Goal: Task Accomplishment & Management: Use online tool/utility

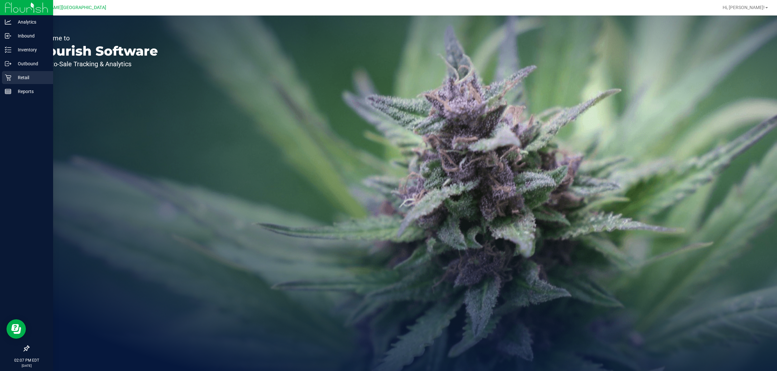
click at [21, 80] on p "Retail" at bounding box center [30, 78] width 39 height 8
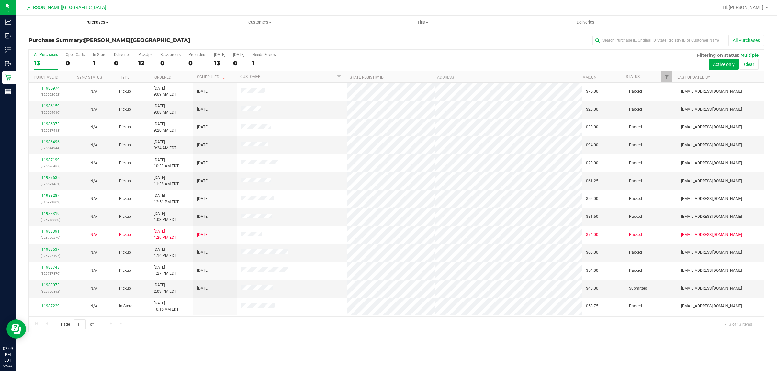
click at [101, 19] on span "Purchases" at bounding box center [97, 22] width 163 height 6
click at [49, 46] on span "Fulfillment" at bounding box center [36, 47] width 40 height 6
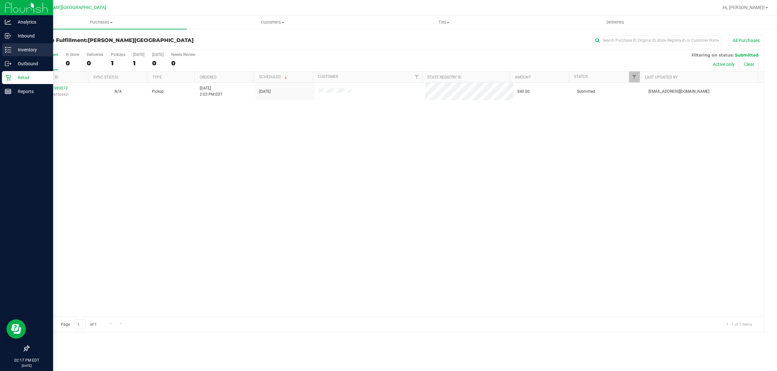
click at [25, 46] on p "Inventory" at bounding box center [30, 50] width 39 height 8
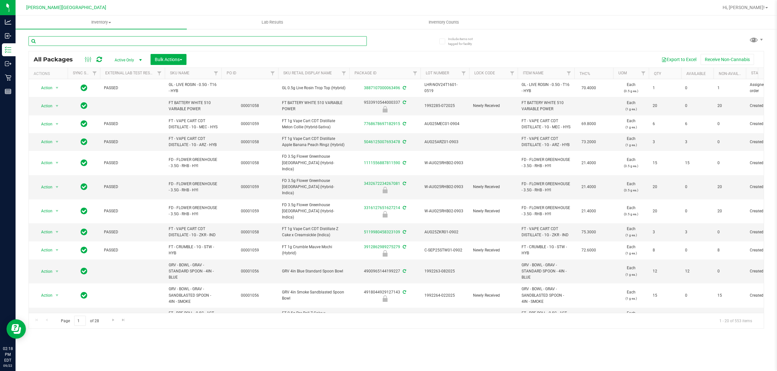
click at [87, 42] on input "text" at bounding box center [197, 41] width 338 height 10
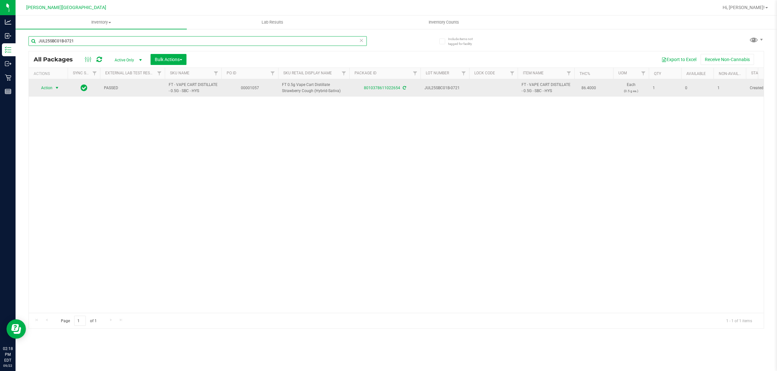
type input "JUL25SBC01B-0721"
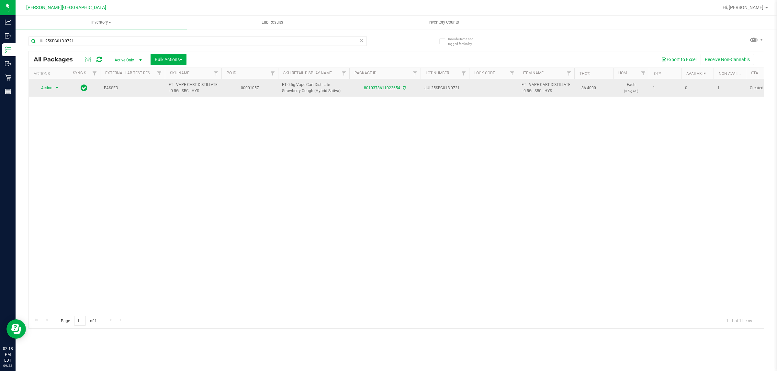
click at [52, 88] on span "Action" at bounding box center [43, 87] width 17 height 9
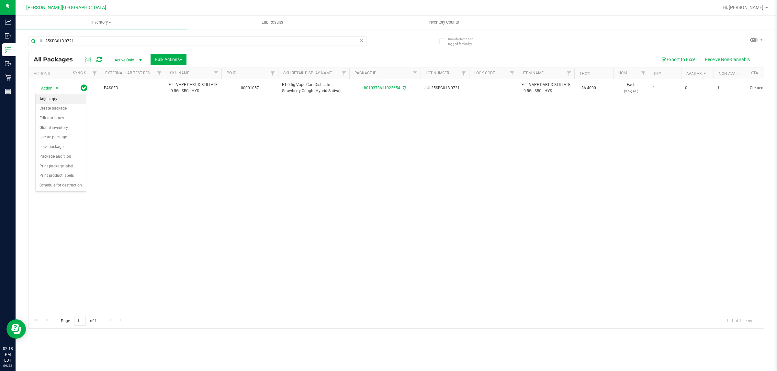
click at [47, 100] on li "Adjust qty" at bounding box center [61, 99] width 50 height 10
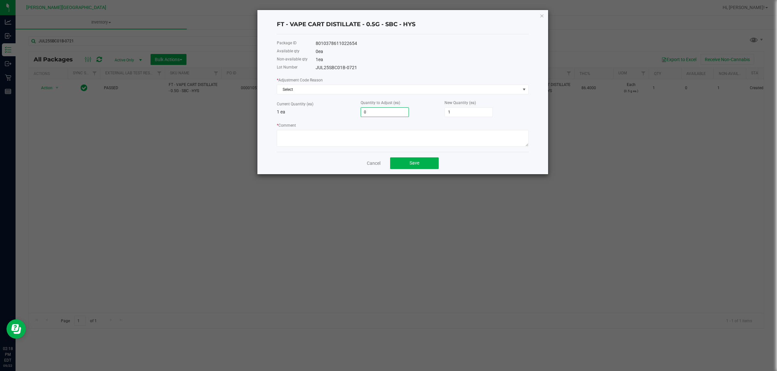
type input "1"
type input "2"
type input "1"
click at [334, 143] on textarea "* Comment" at bounding box center [403, 138] width 252 height 17
type textarea "bti"
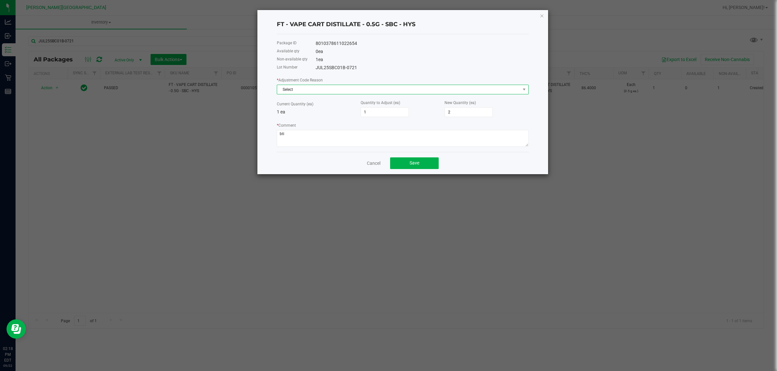
click at [485, 90] on span "Select" at bounding box center [398, 89] width 243 height 9
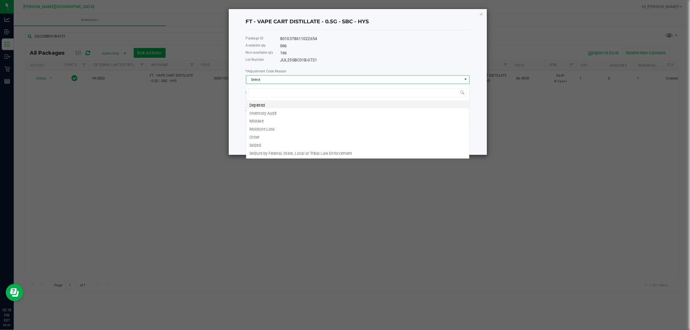
scroll to position [10, 251]
click at [306, 128] on li "Inventory Audit" at bounding box center [402, 126] width 251 height 9
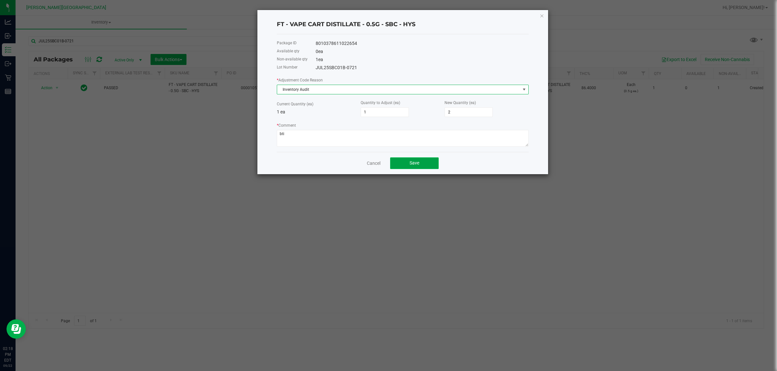
click at [410, 166] on span "Save" at bounding box center [414, 162] width 10 height 5
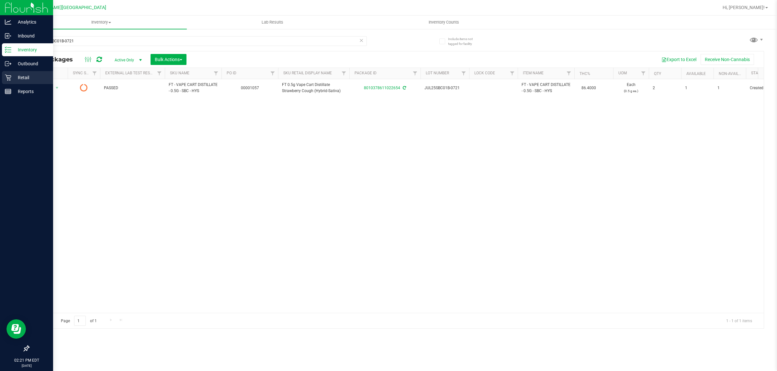
click at [17, 76] on p "Retail" at bounding box center [30, 78] width 39 height 8
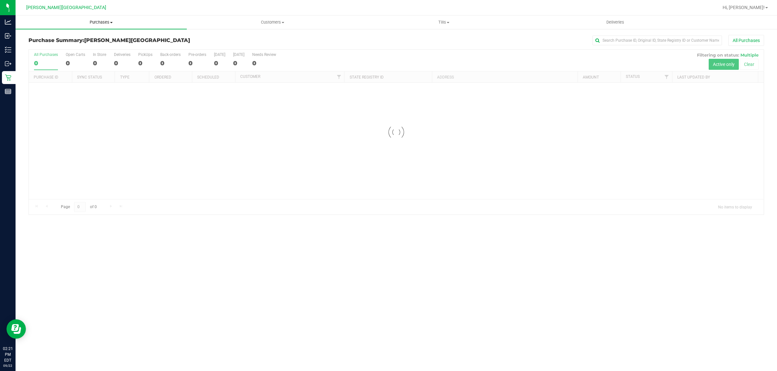
click at [105, 21] on span "Purchases" at bounding box center [101, 22] width 171 height 6
click at [62, 50] on li "Fulfillment" at bounding box center [101, 47] width 171 height 8
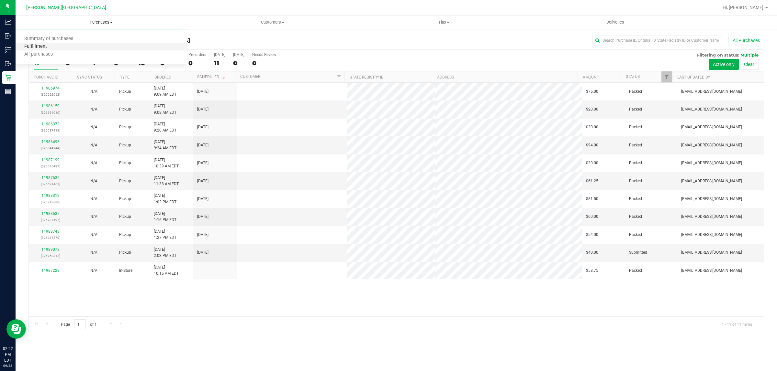
click at [42, 44] on span "Fulfillment" at bounding box center [36, 47] width 40 height 6
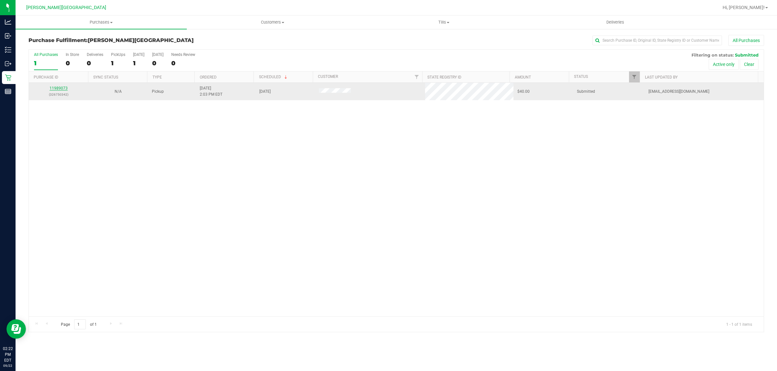
click at [61, 89] on link "11989073" at bounding box center [59, 88] width 18 height 5
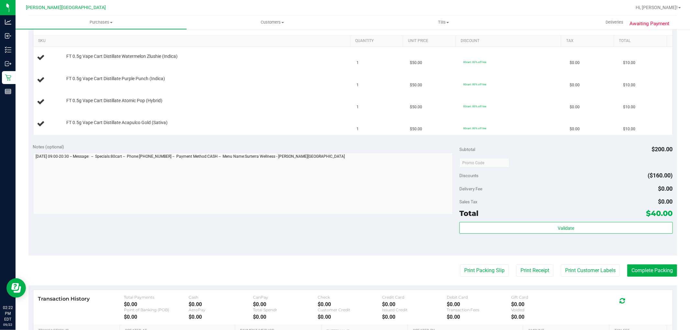
scroll to position [180, 0]
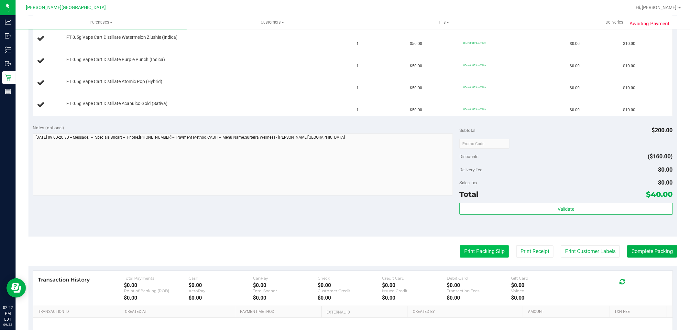
click at [467, 253] on button "Print Packing Slip" at bounding box center [484, 252] width 49 height 12
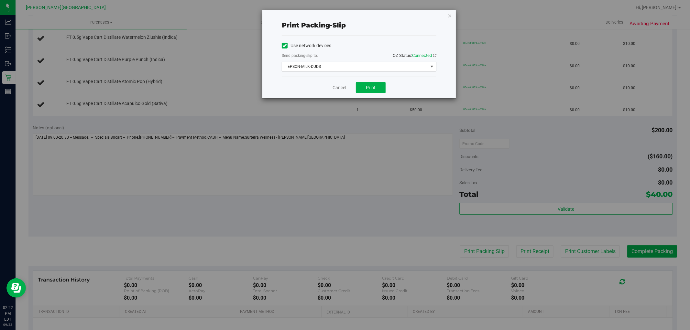
click at [360, 62] on span "EPSON-MILK-DUDS" at bounding box center [355, 66] width 146 height 9
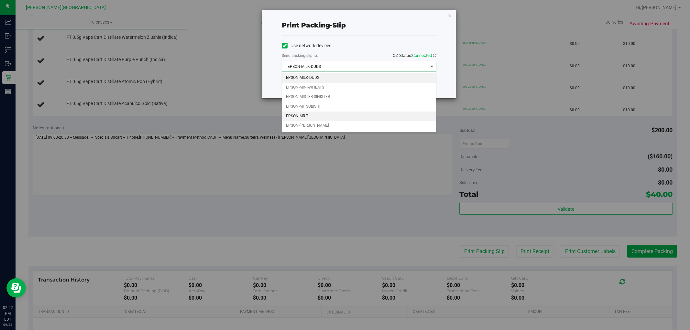
click at [304, 115] on li "EPSON-MR-T" at bounding box center [359, 117] width 154 height 10
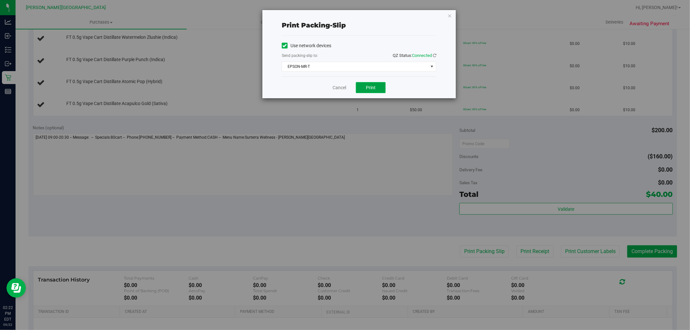
click at [371, 83] on button "Print" at bounding box center [371, 87] width 30 height 11
click at [341, 89] on link "Cancel" at bounding box center [340, 87] width 14 height 7
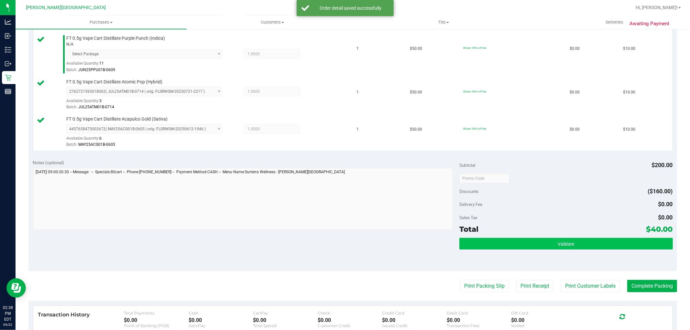
scroll to position [251, 0]
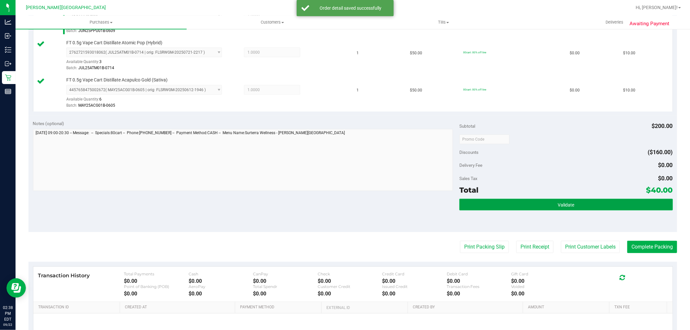
click at [548, 209] on button "Validate" at bounding box center [565, 205] width 213 height 12
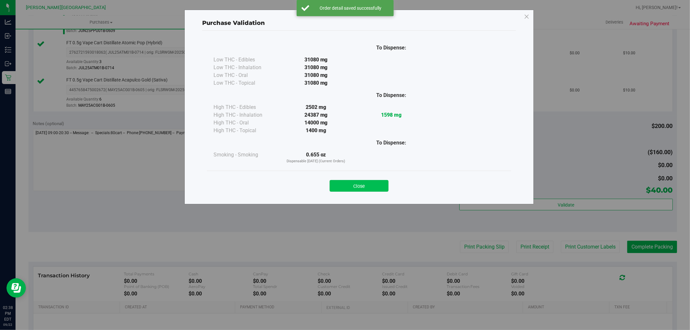
click at [380, 184] on button "Close" at bounding box center [359, 186] width 59 height 12
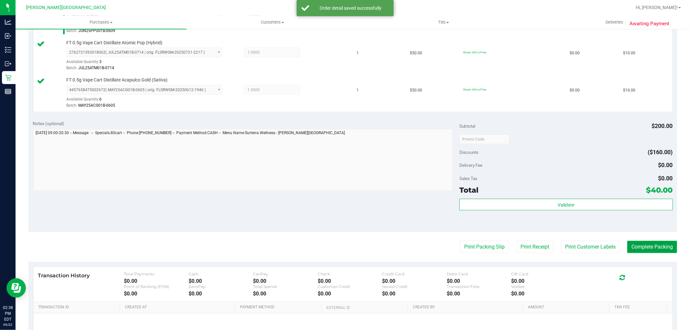
click at [636, 248] on button "Complete Packing" at bounding box center [652, 247] width 50 height 12
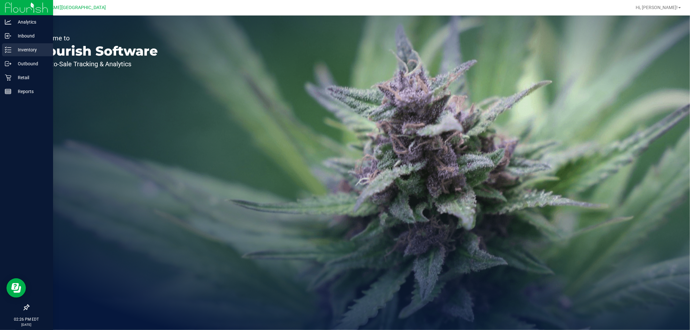
click at [26, 47] on p "Inventory" at bounding box center [30, 50] width 39 height 8
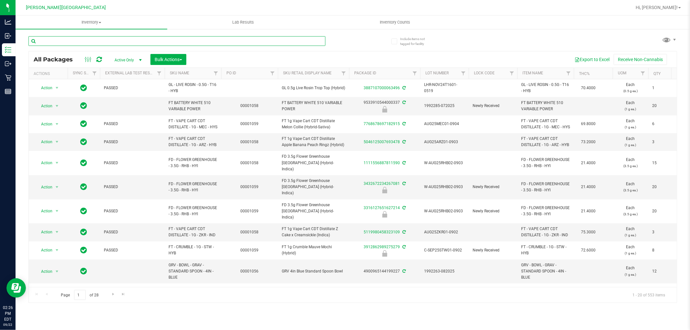
click at [133, 38] on input "text" at bounding box center [176, 41] width 297 height 10
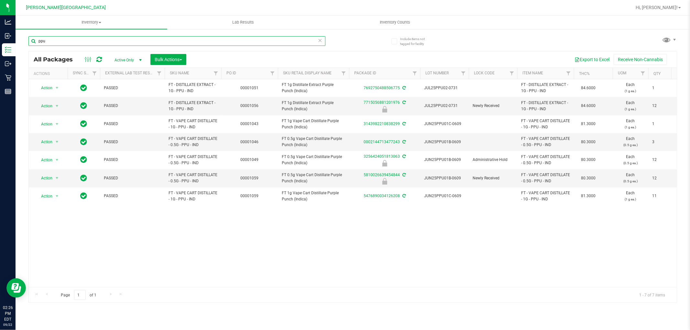
type input "ppu"
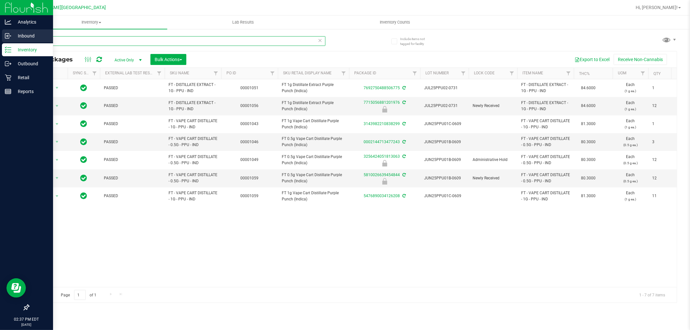
drag, startPoint x: 37, startPoint y: 46, endPoint x: 0, endPoint y: 37, distance: 38.2
click at [0, 37] on div "Analytics Inbound Inventory Outbound Retail Reports 02:37 PM EDT 09/22/2025 09/…" at bounding box center [345, 165] width 690 height 330
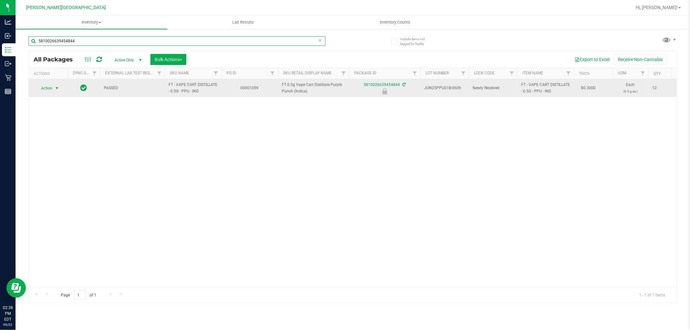
type input "5810026639454844"
drag, startPoint x: 52, startPoint y: 86, endPoint x: 54, endPoint y: 89, distance: 3.9
click at [52, 86] on span "Action" at bounding box center [43, 88] width 17 height 9
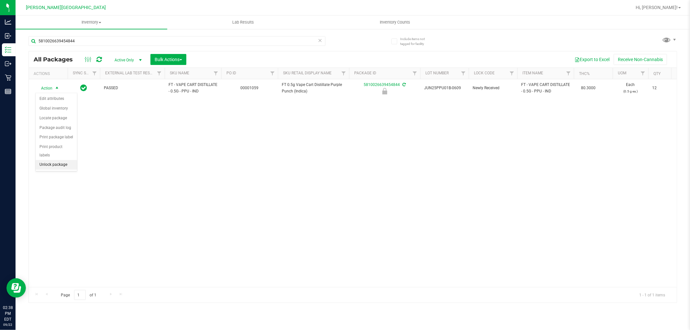
click at [54, 163] on li "Unlock package" at bounding box center [56, 165] width 41 height 10
